Goal: Navigation & Orientation: Understand site structure

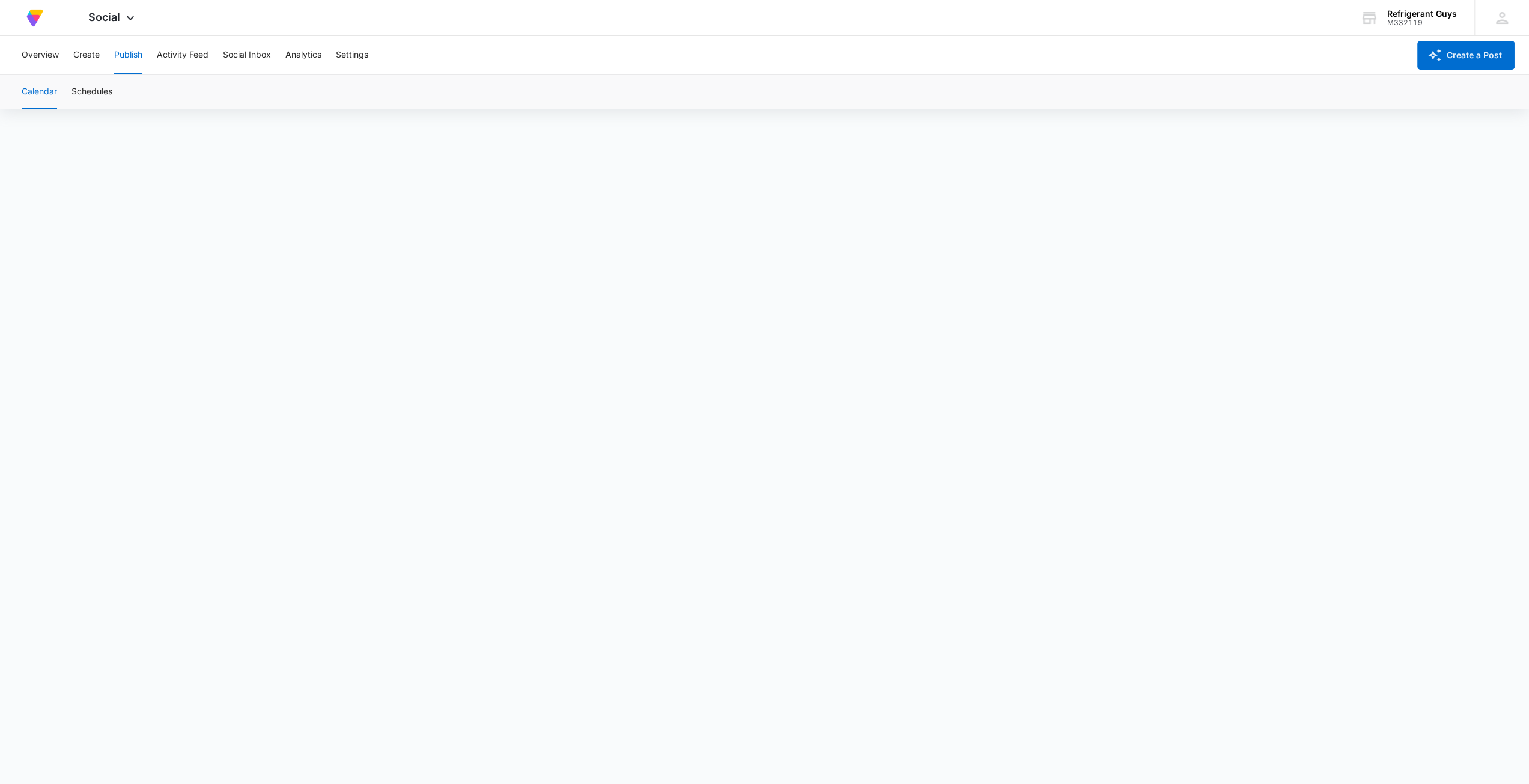
scroll to position [8, 0]
click at [100, 65] on div "Overview Create Publish Activity Feed Social Inbox Analytics Settings" at bounding box center [711, 55] width 1395 height 39
click at [92, 57] on button "Create" at bounding box center [86, 55] width 26 height 39
click at [128, 89] on button "Approvals" at bounding box center [118, 92] width 40 height 34
click at [200, 60] on button "Activity Feed" at bounding box center [182, 55] width 51 height 39
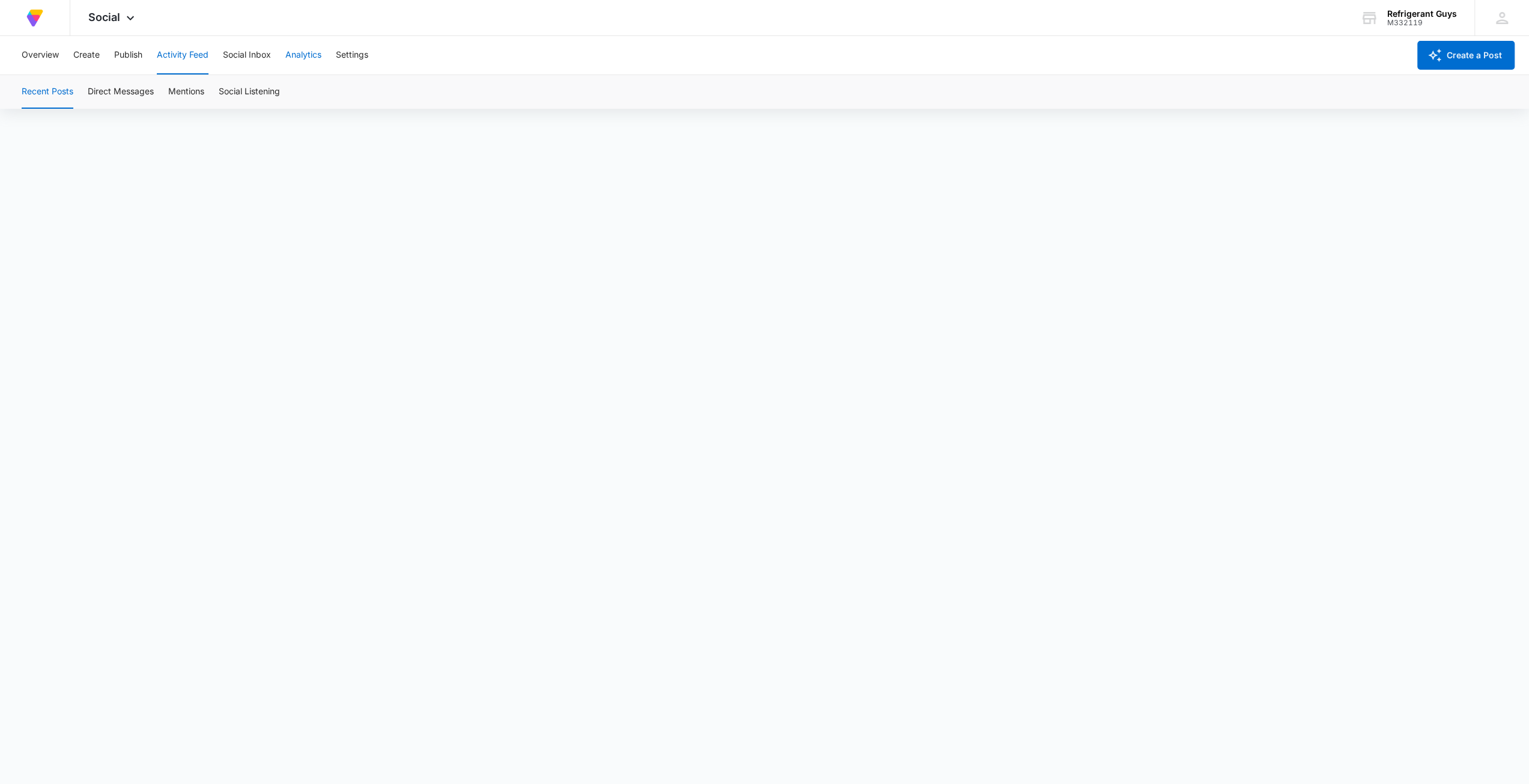
click at [310, 54] on button "Analytics" at bounding box center [303, 55] width 36 height 39
